Goal: Task Accomplishment & Management: Complete application form

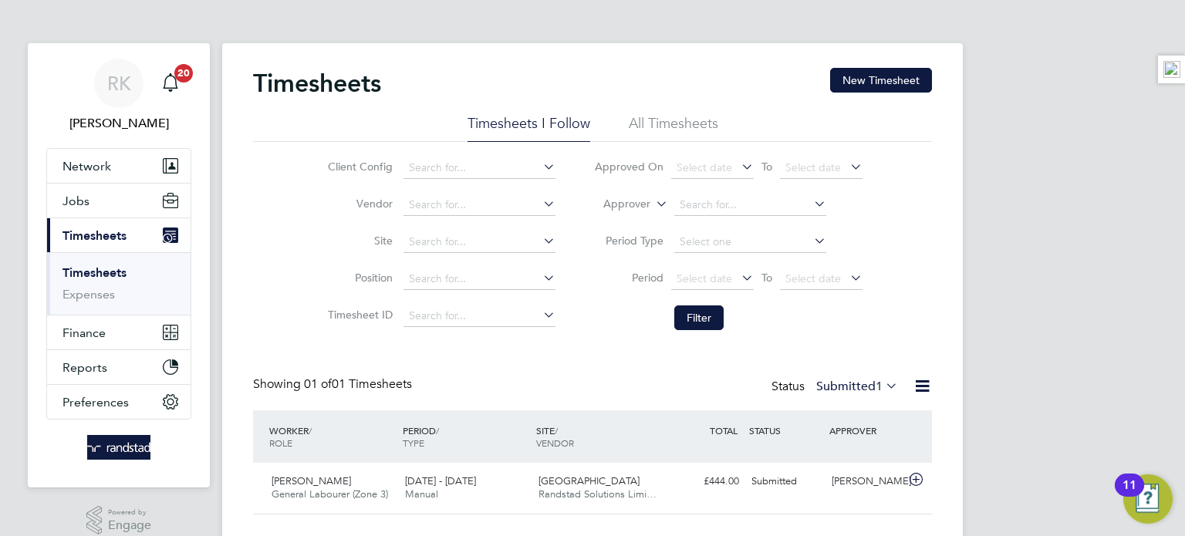
scroll to position [39, 134]
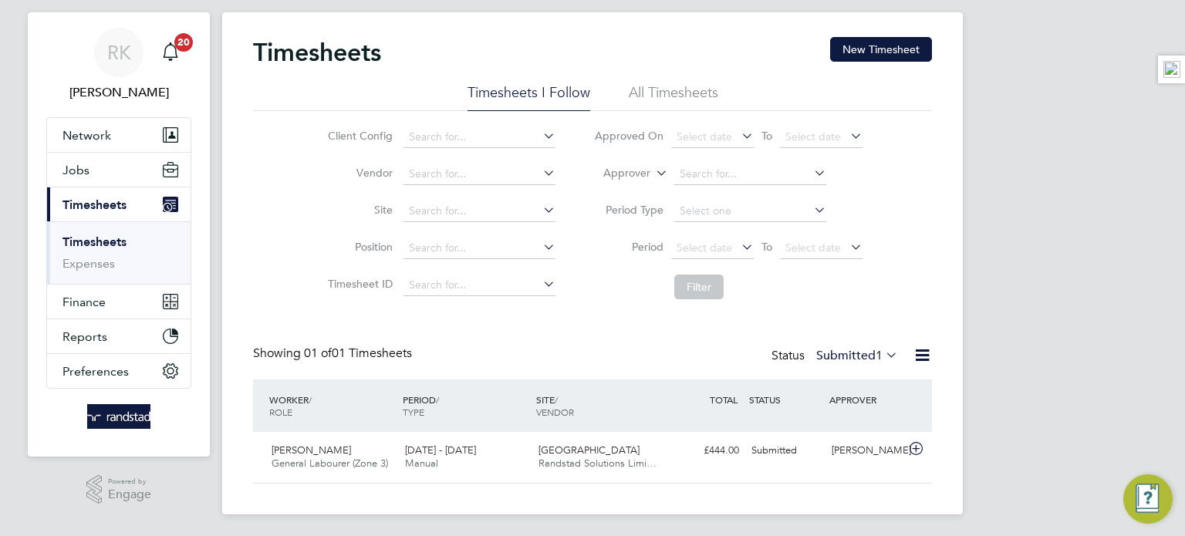
scroll to position [33, 0]
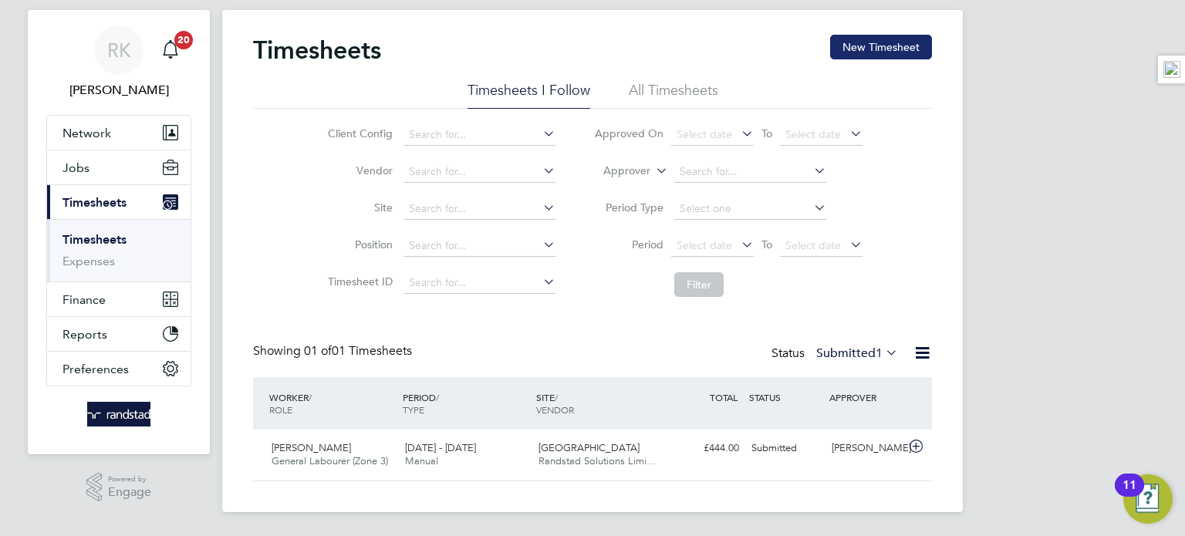
click at [895, 53] on button "New Timesheet" at bounding box center [881, 47] width 102 height 25
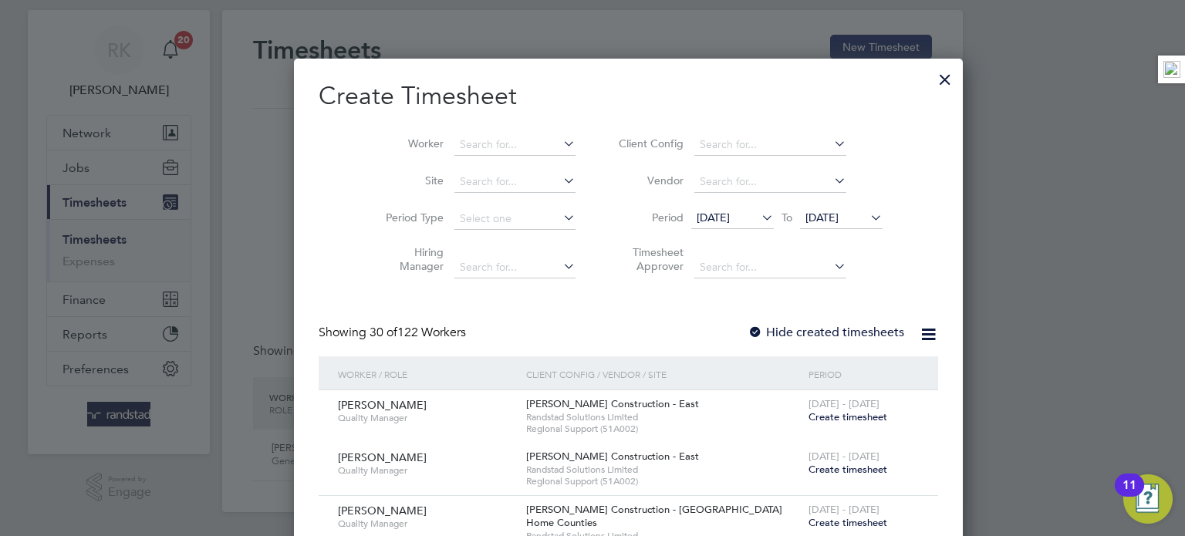
scroll to position [3275, 597]
click at [509, 148] on input at bounding box center [514, 145] width 121 height 22
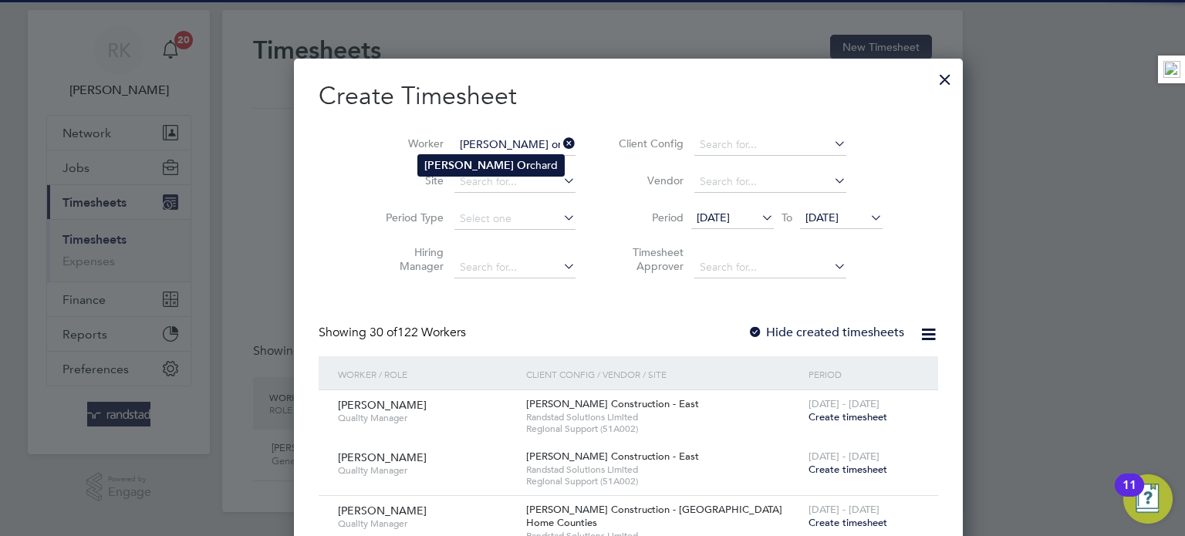
type input "[PERSON_NAME]"
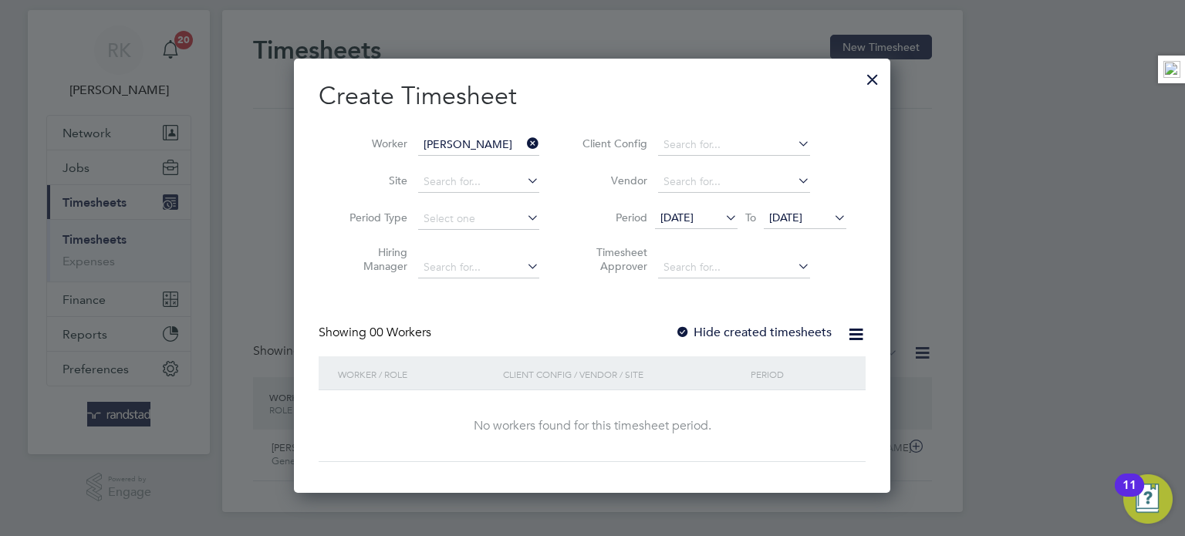
scroll to position [434, 597]
click at [802, 214] on span "[DATE]" at bounding box center [785, 218] width 33 height 14
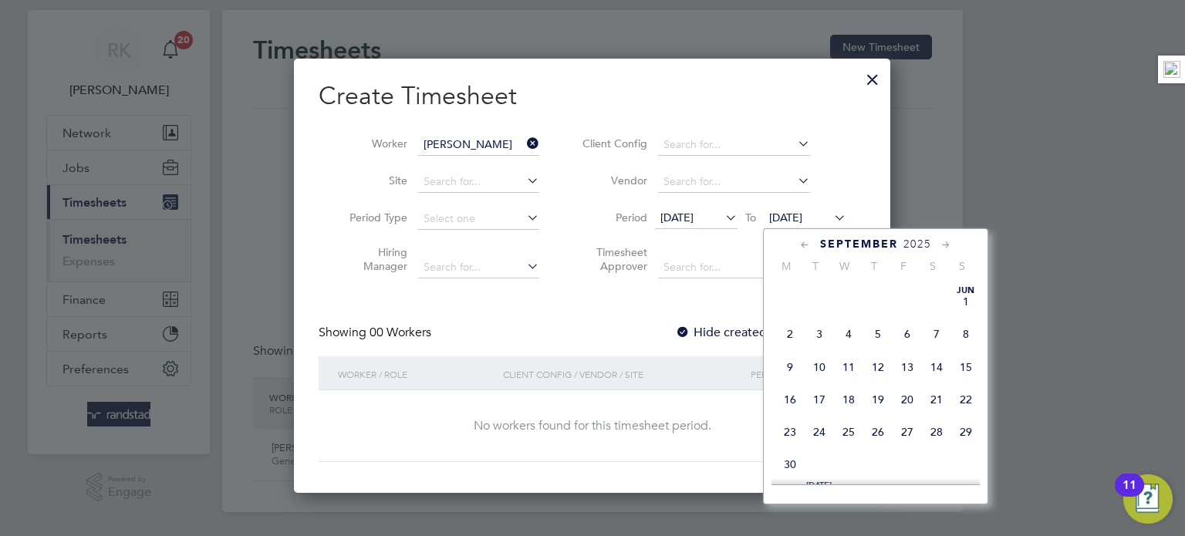
scroll to position [548, 0]
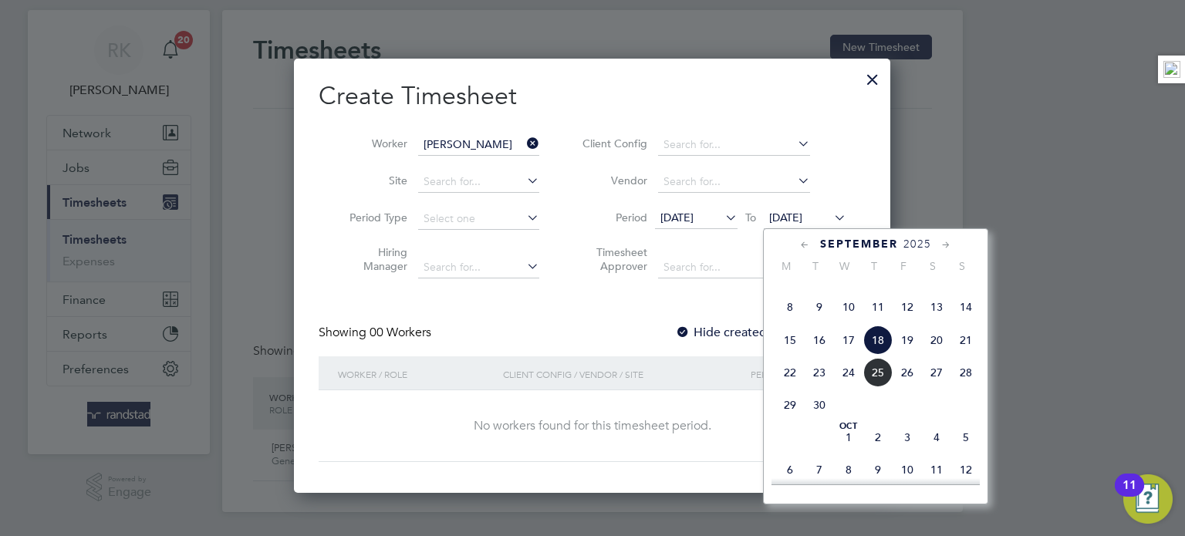
click at [967, 355] on span "21" at bounding box center [965, 340] width 29 height 29
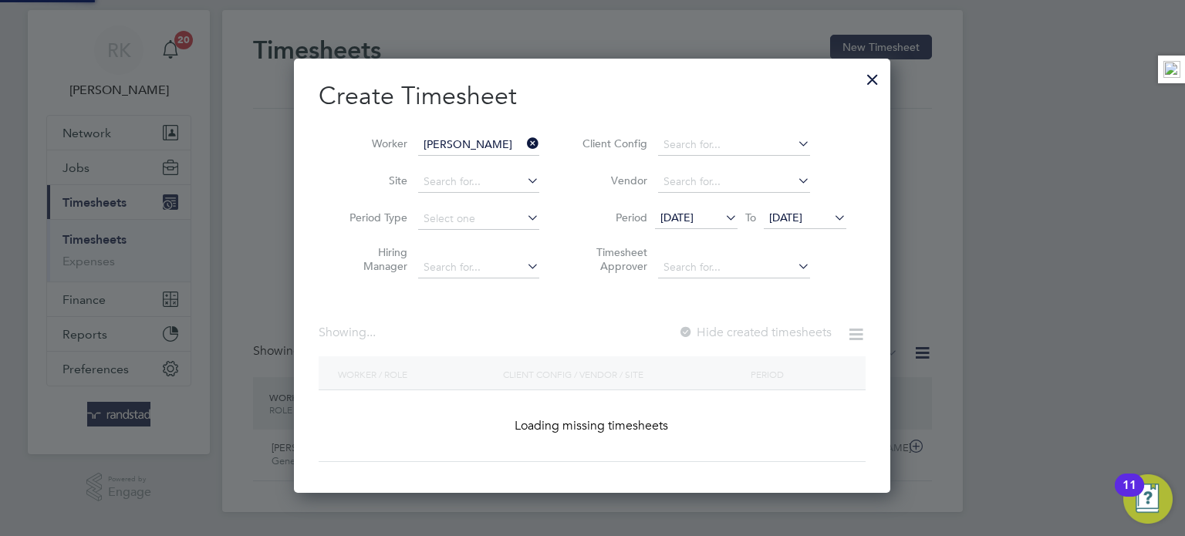
scroll to position [434, 597]
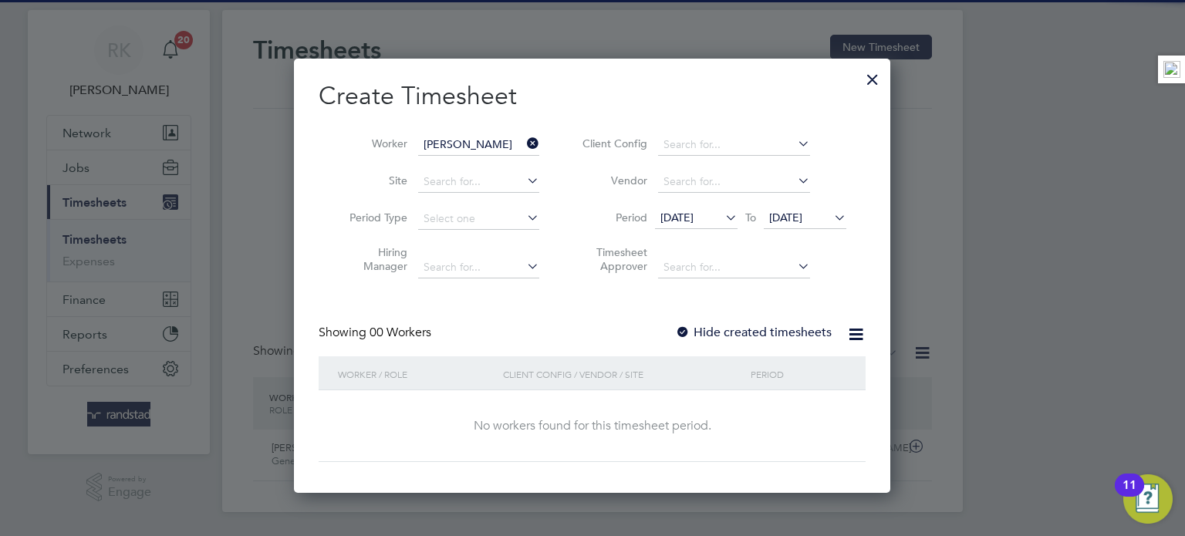
click at [782, 333] on label "Hide created timesheets" at bounding box center [753, 332] width 157 height 15
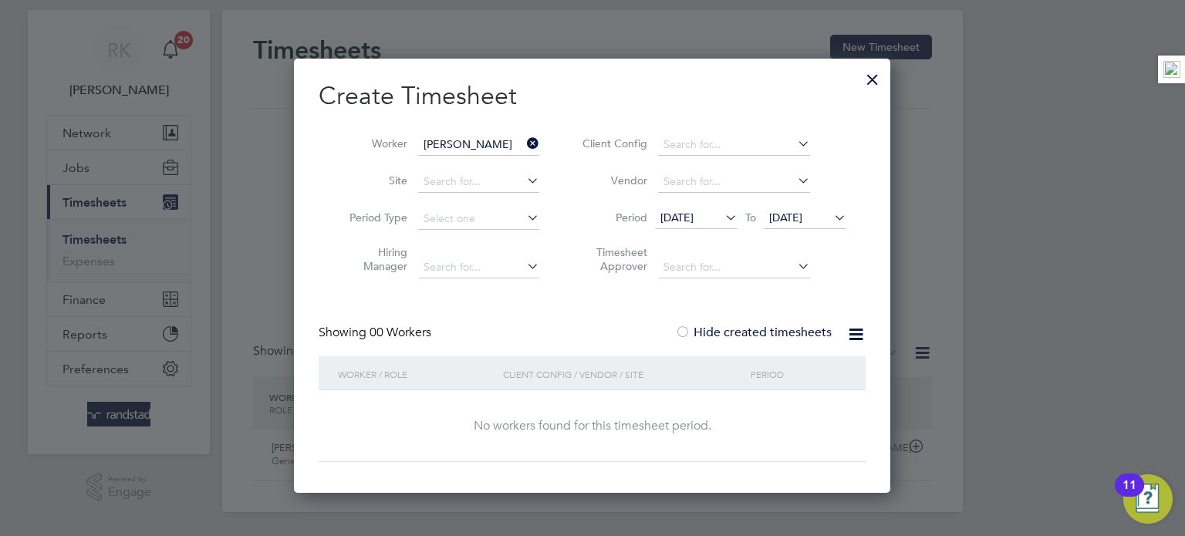
click at [782, 333] on label "Hide created timesheets" at bounding box center [753, 332] width 157 height 15
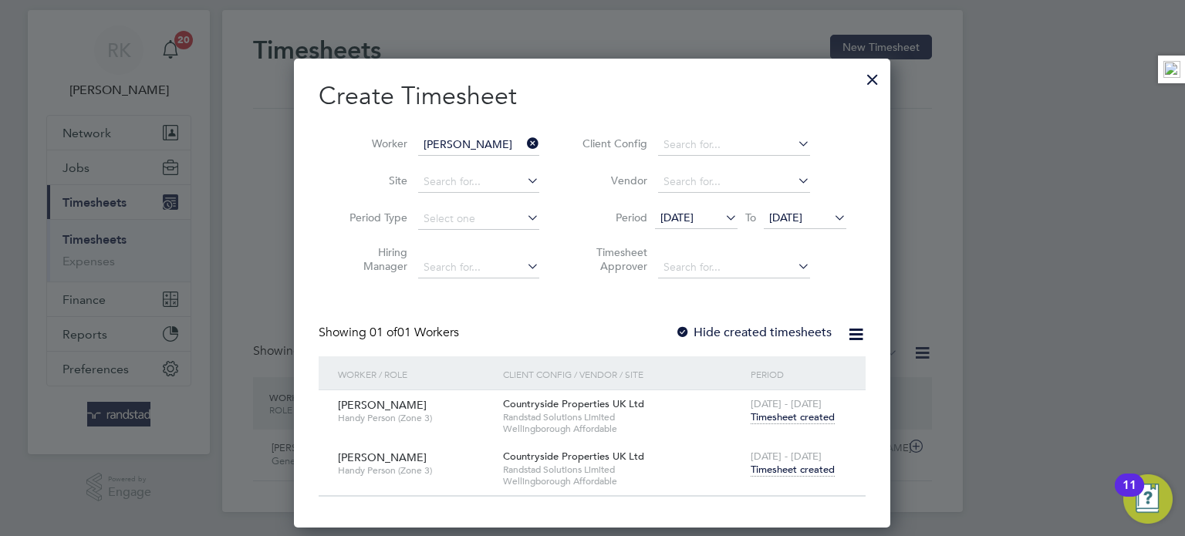
scroll to position [468, 597]
click at [778, 474] on span "Timesheet created" at bounding box center [793, 470] width 84 height 14
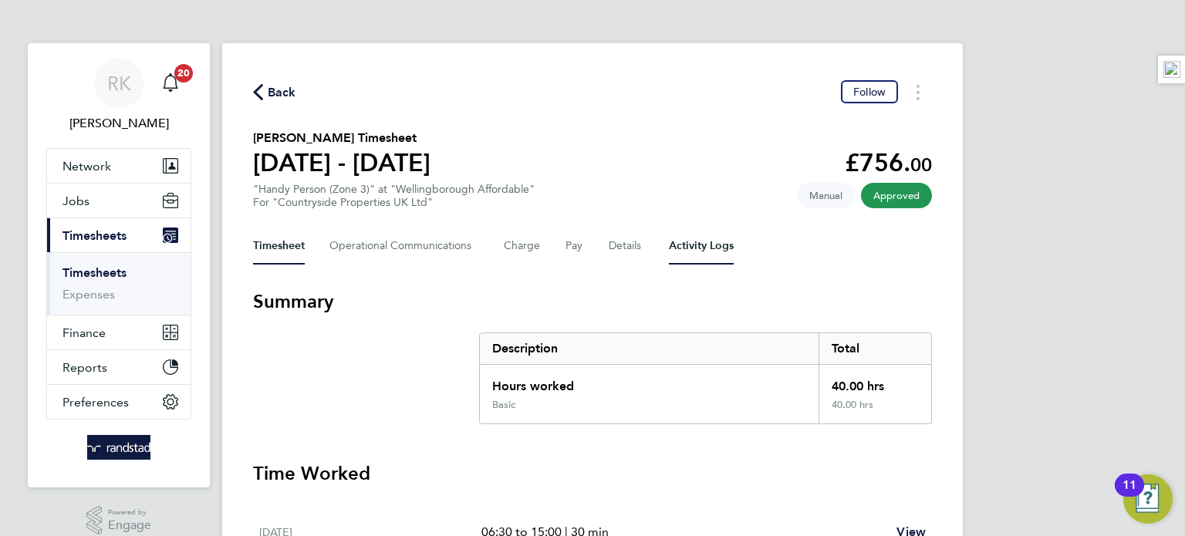
click at [711, 246] on Logs-tab "Activity Logs" at bounding box center [701, 246] width 65 height 37
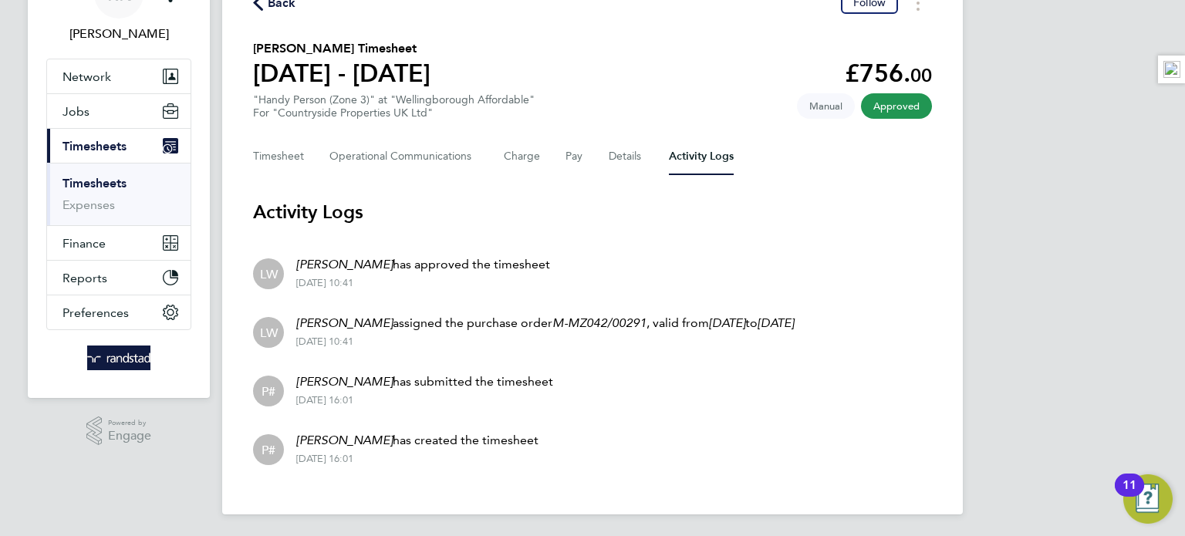
scroll to position [91, 0]
